Goal: Check status: Check status

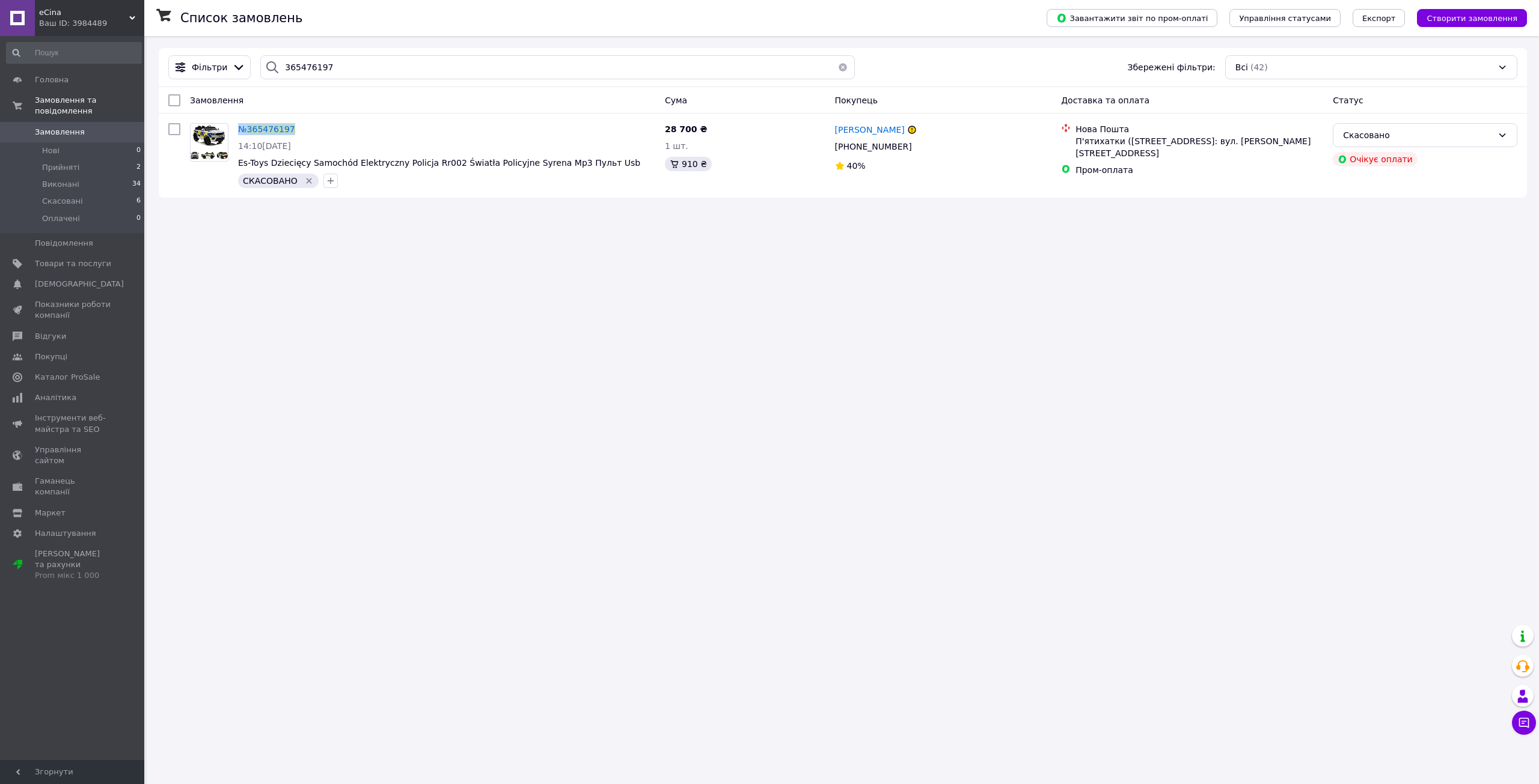
click at [64, 127] on span "Замовлення" at bounding box center [59, 132] width 50 height 11
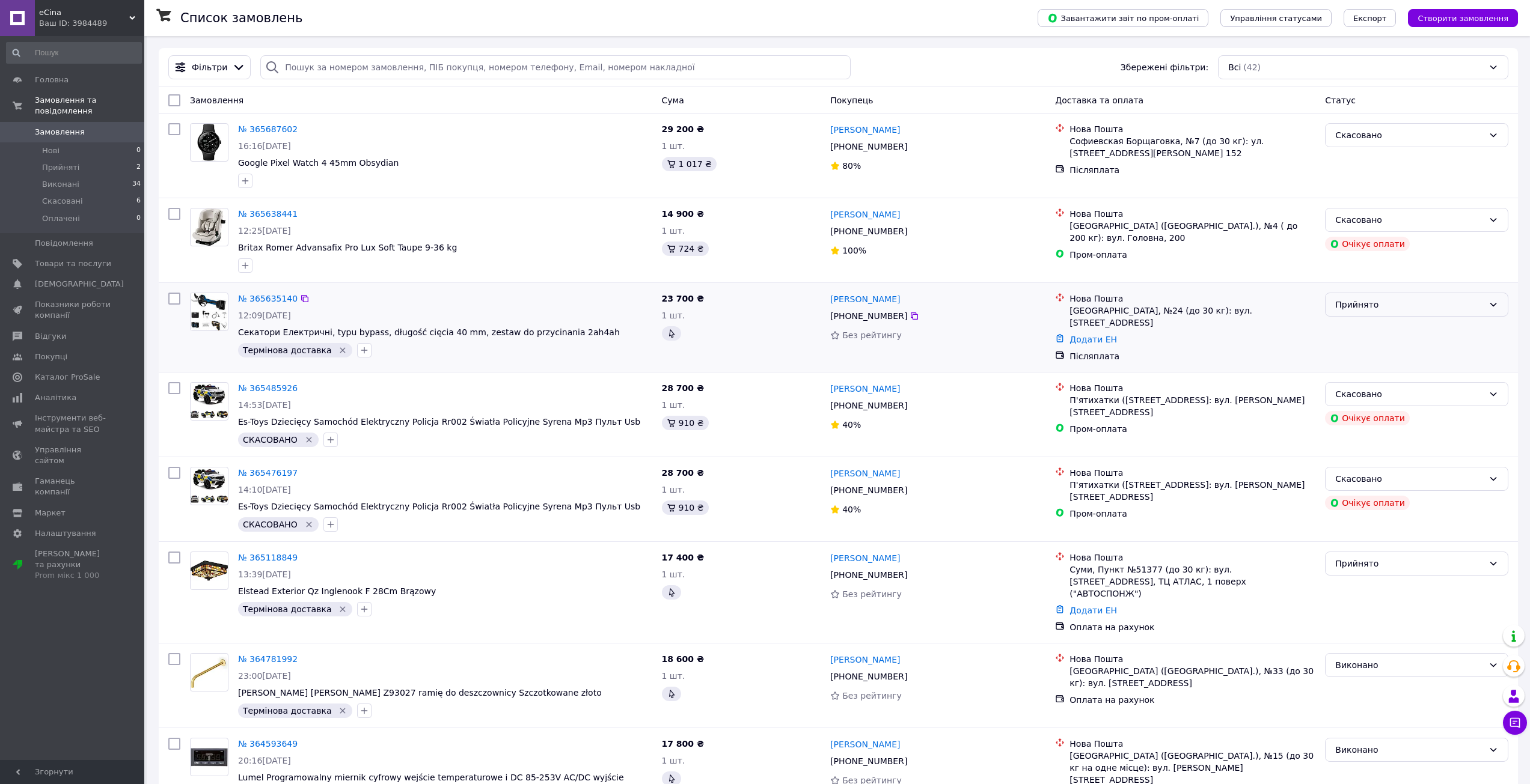
click at [1347, 311] on div "Прийнято" at bounding box center [1409, 304] width 148 height 14
click at [1356, 330] on li "Виконано" at bounding box center [1416, 331] width 182 height 22
